Goal: Transaction & Acquisition: Purchase product/service

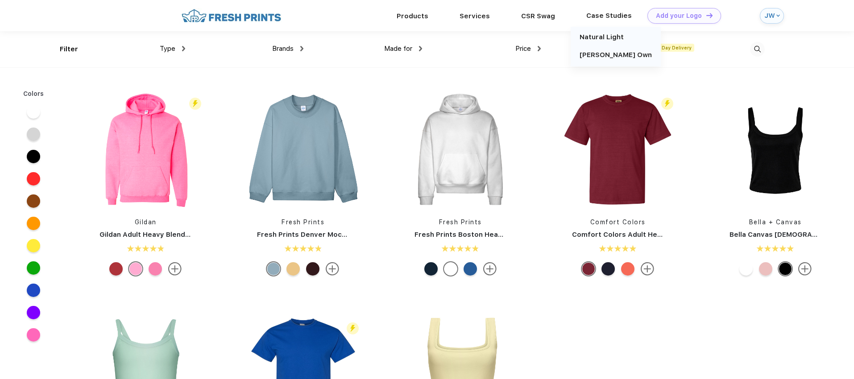
scroll to position [0, 0]
click at [611, 35] on link "Natural Light" at bounding box center [601, 37] width 44 height 8
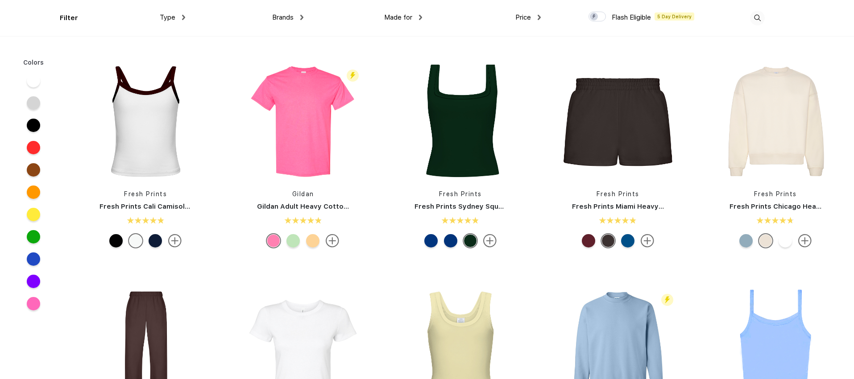
scroll to position [217, 0]
click at [169, 11] on div "Type Shirts Sweaters Bottoms Accessories Hats Tanks Jackets Jerseys Polos" at bounding box center [125, 18] width 119 height 36
click at [177, 23] on div "Type Shirts Sweaters Bottoms Accessories Hats Tanks Jackets Jerseys Polos" at bounding box center [125, 18] width 119 height 36
click at [176, 17] on div "Type" at bounding box center [172, 17] width 25 height 10
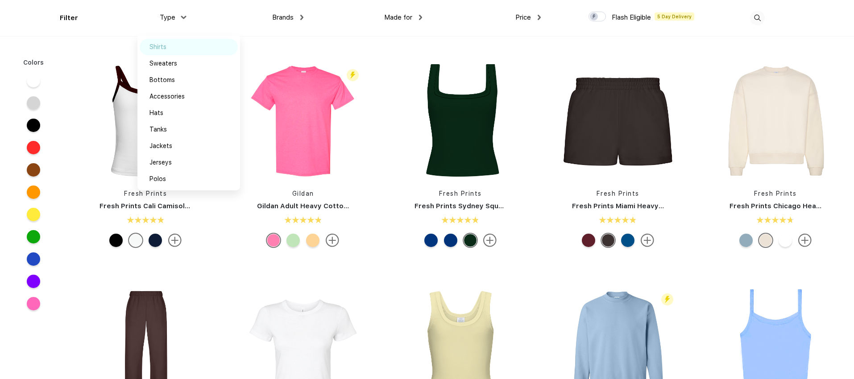
click at [177, 46] on img at bounding box center [176, 47] width 7 height 4
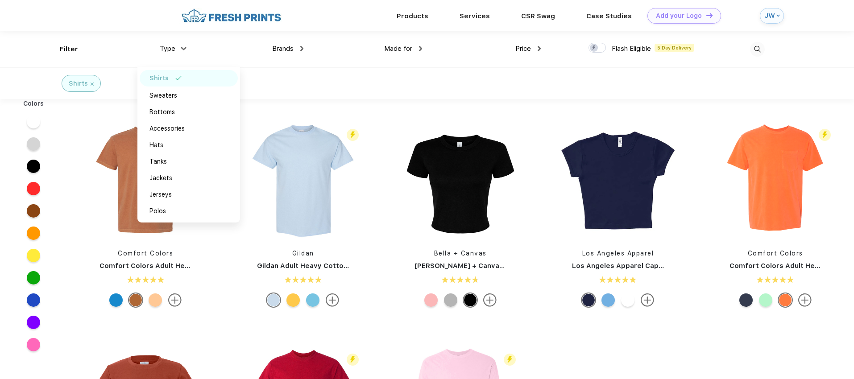
click at [404, 46] on span "Made for" at bounding box center [398, 49] width 28 height 8
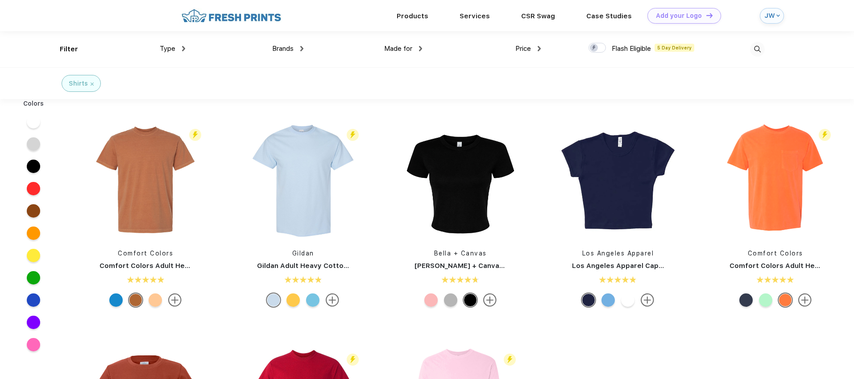
click at [422, 46] on div "Made for" at bounding box center [403, 49] width 38 height 10
click at [628, 72] on div "Shirts" at bounding box center [427, 83] width 854 height 32
